Goal: Navigation & Orientation: Find specific page/section

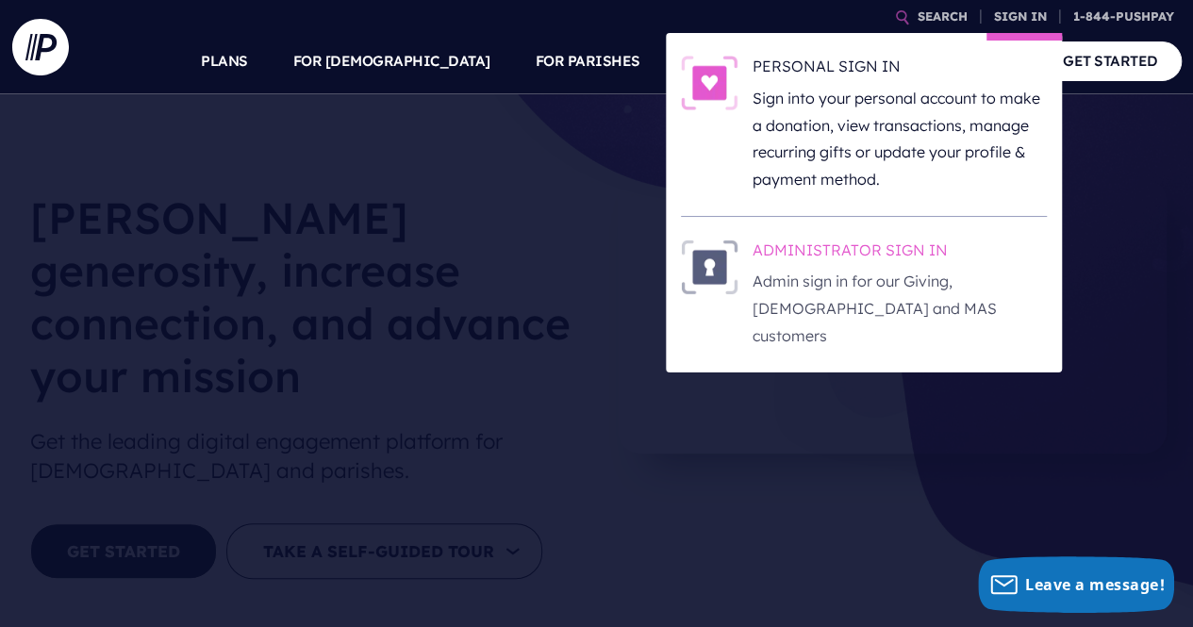
click at [854, 242] on h6 "ADMINISTRATOR SIGN IN" at bounding box center [899, 254] width 294 height 28
click at [850, 277] on p "Admin sign in for our Giving, [DEMOGRAPHIC_DATA] and MAS customers" at bounding box center [899, 308] width 294 height 81
